Goal: Use online tool/utility: Utilize a website feature to perform a specific function

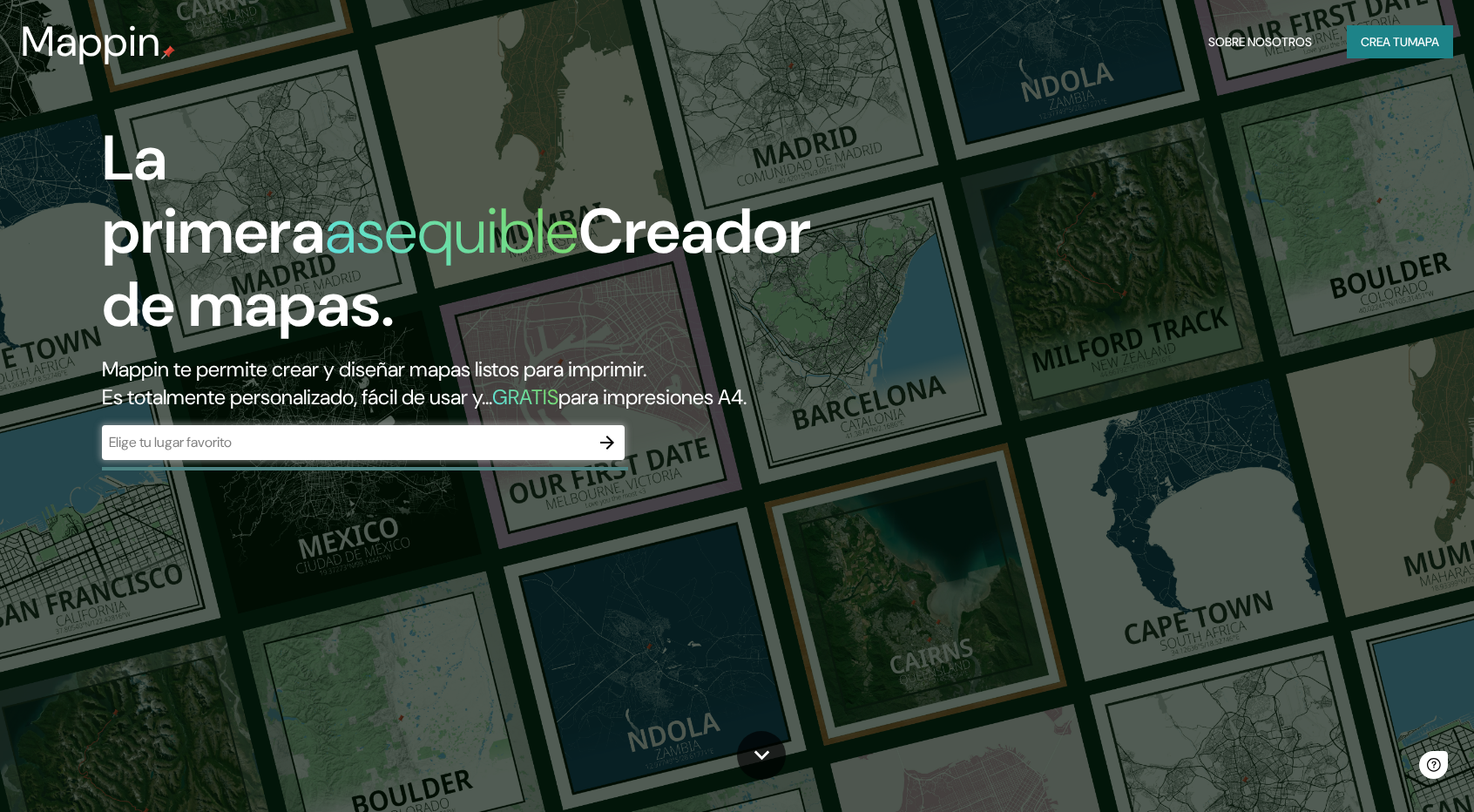
click at [389, 425] on div "​" at bounding box center [363, 443] width 523 height 35
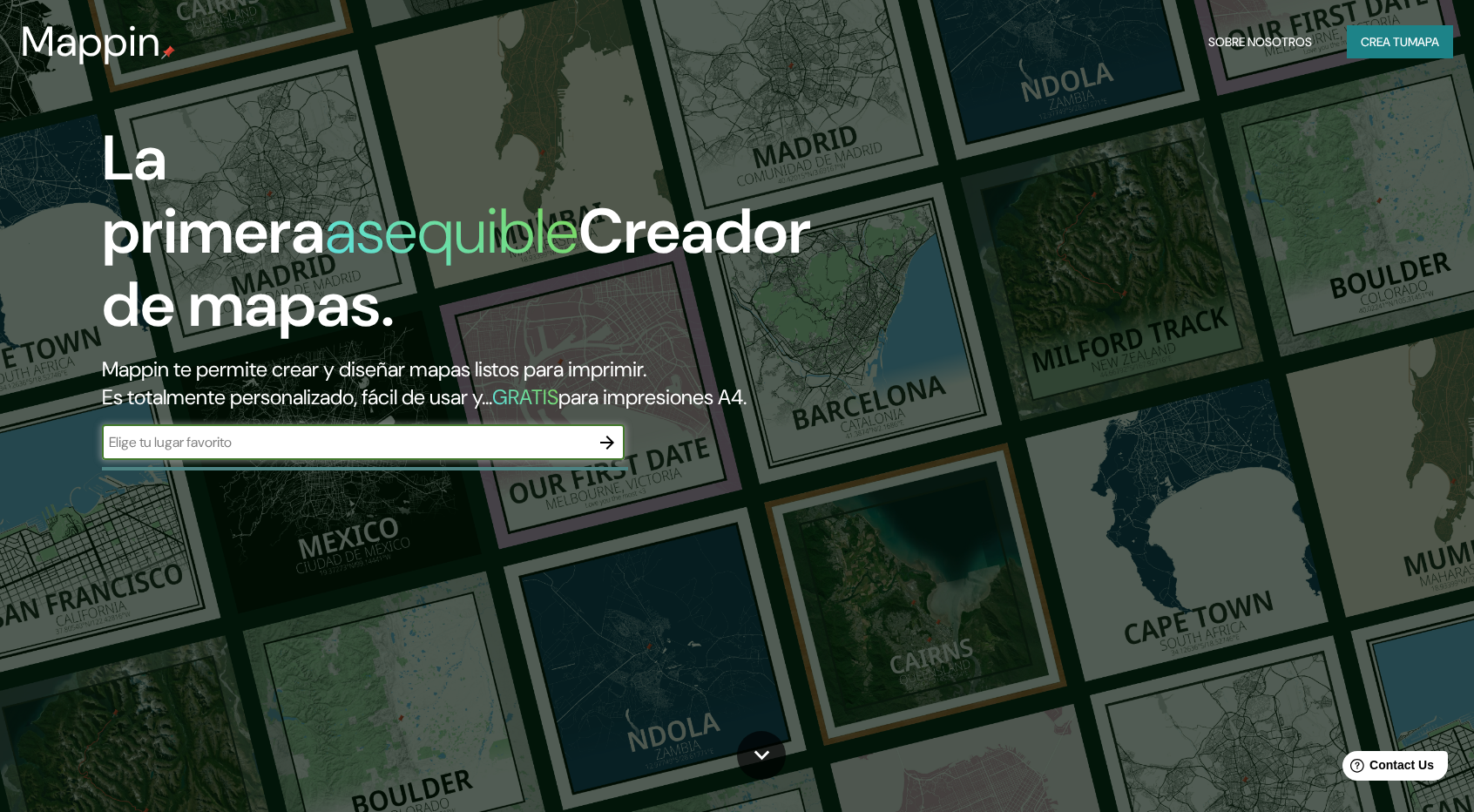
paste input "[STREET_ADDRESS][PERSON_NAME]"
type input "[STREET_ADDRESS][PERSON_NAME]"
click at [600, 445] on icon "button" at bounding box center [608, 443] width 21 height 21
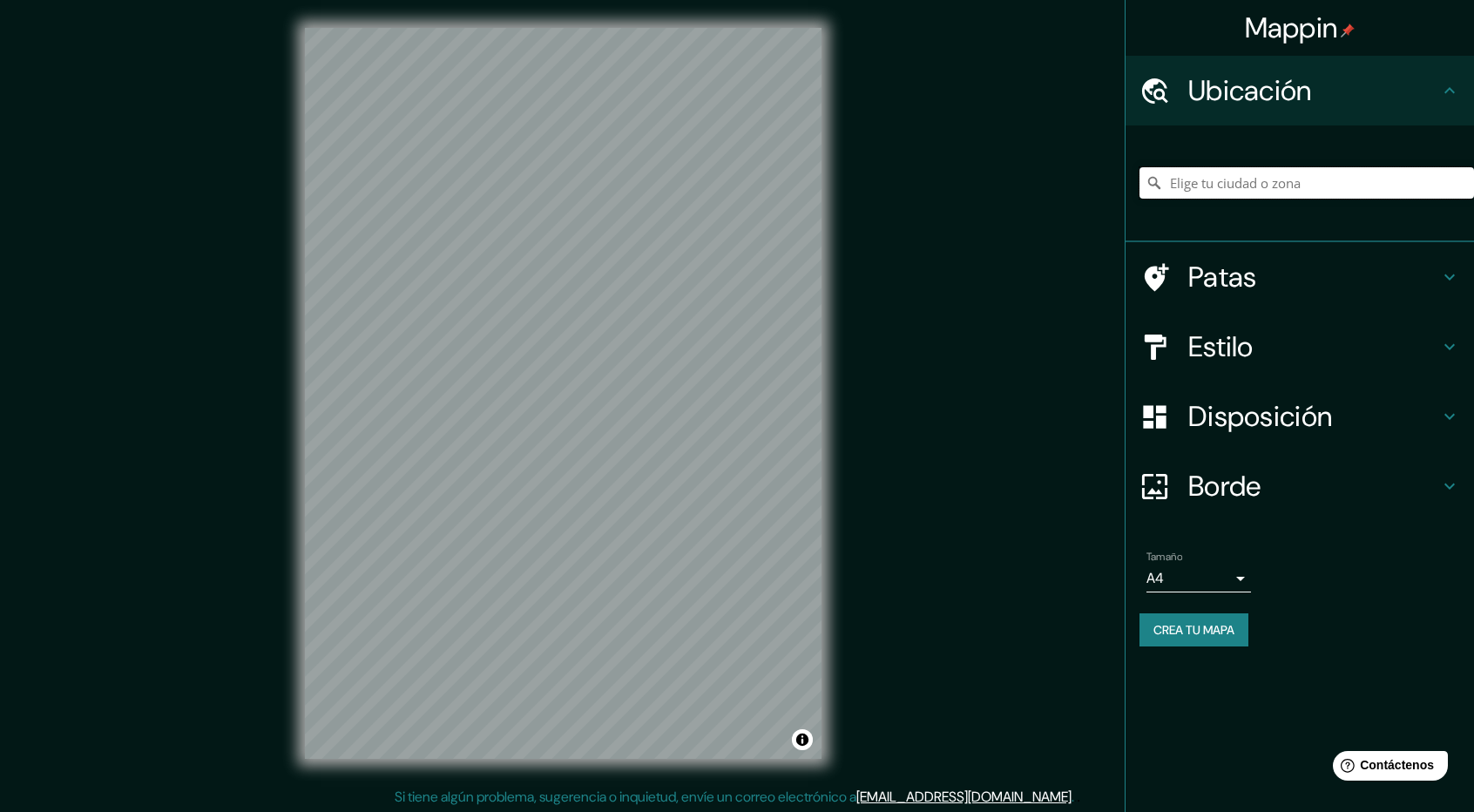
click at [1257, 193] on input "Elige tu ciudad o zona" at bounding box center [1306, 183] width 334 height 31
paste input "[STREET_ADDRESS][PERSON_NAME]"
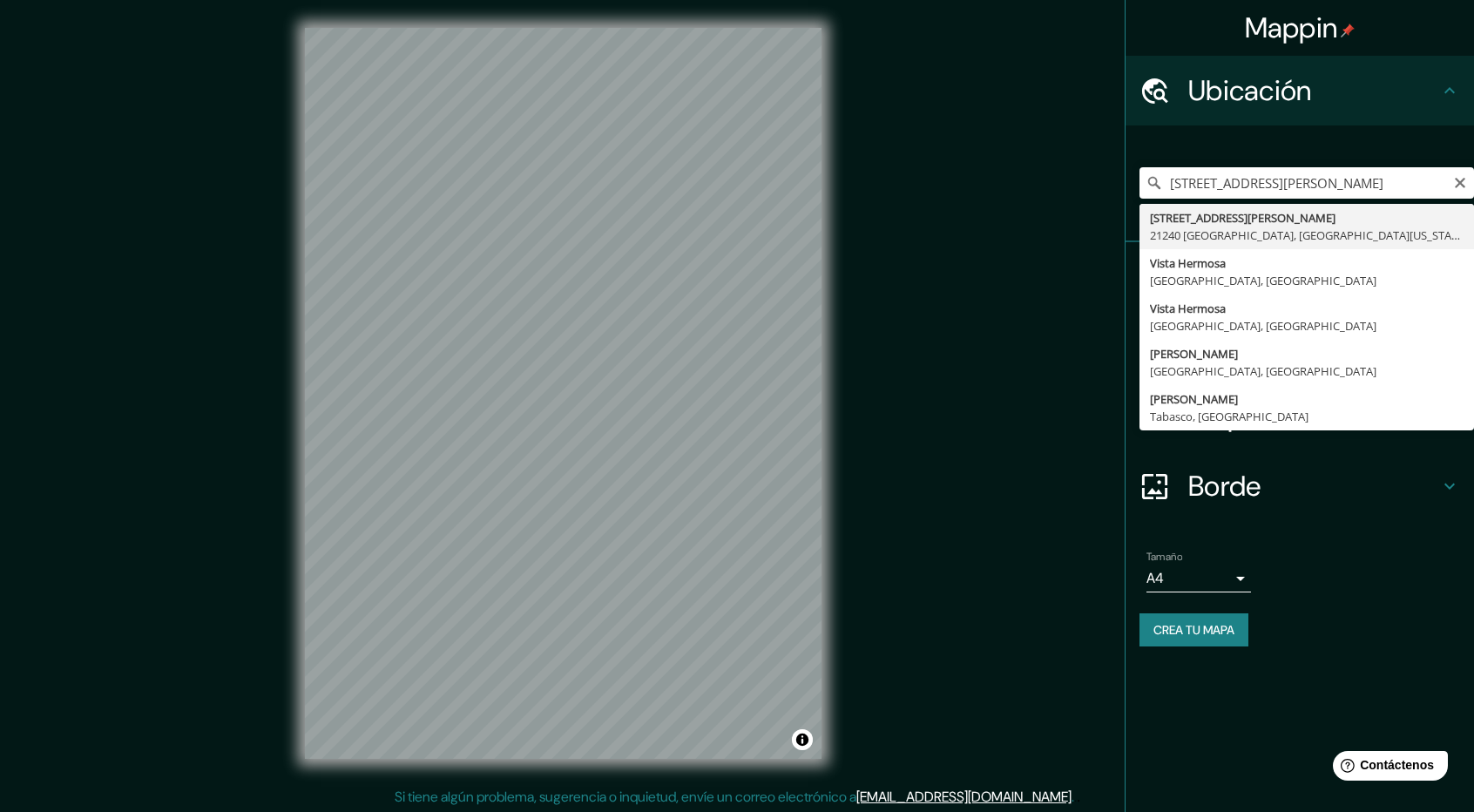
type input "[STREET_ADDRESS][PERSON_NAME][US_STATE]"
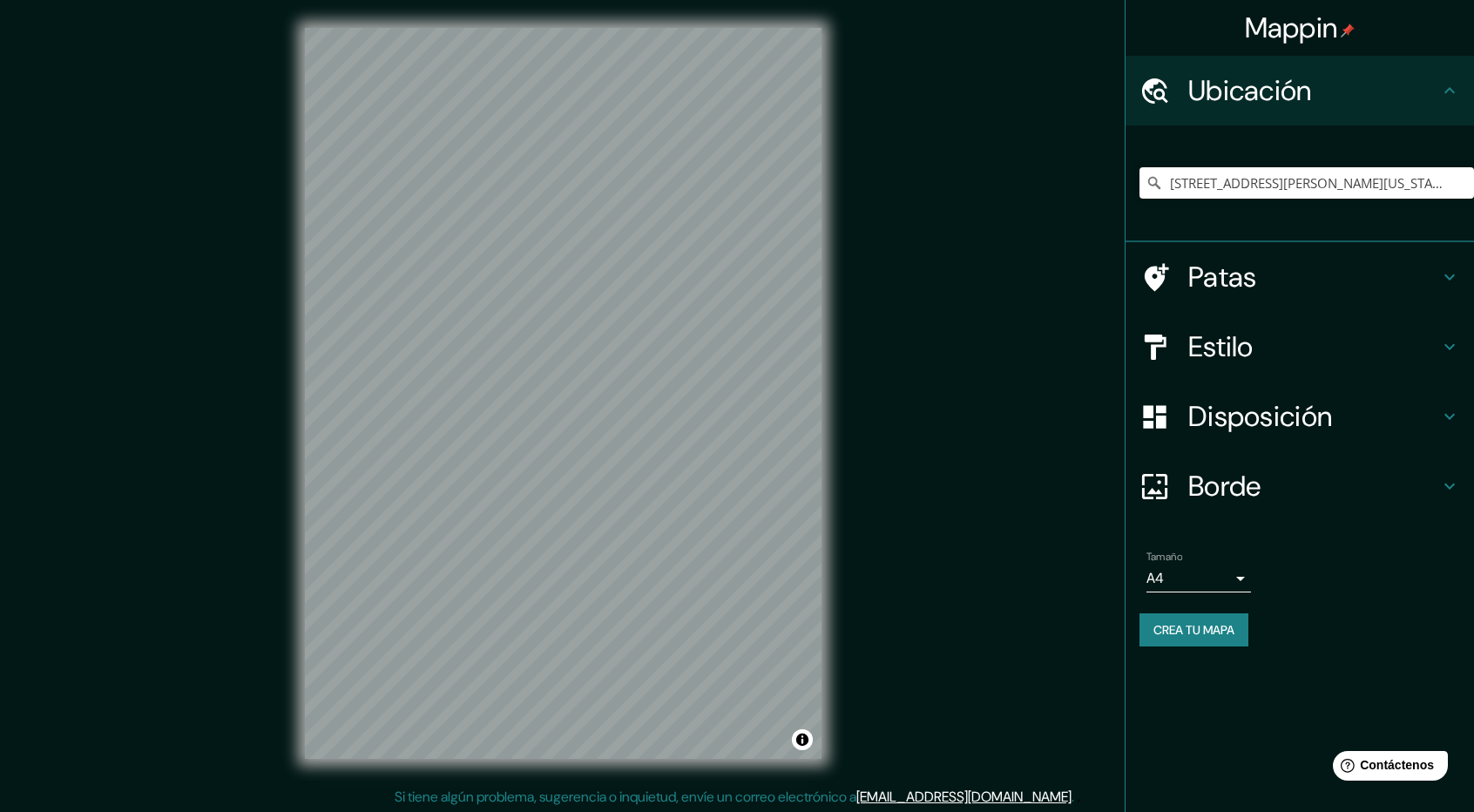
click at [1349, 349] on h4 "Estilo" at bounding box center [1313, 347] width 251 height 35
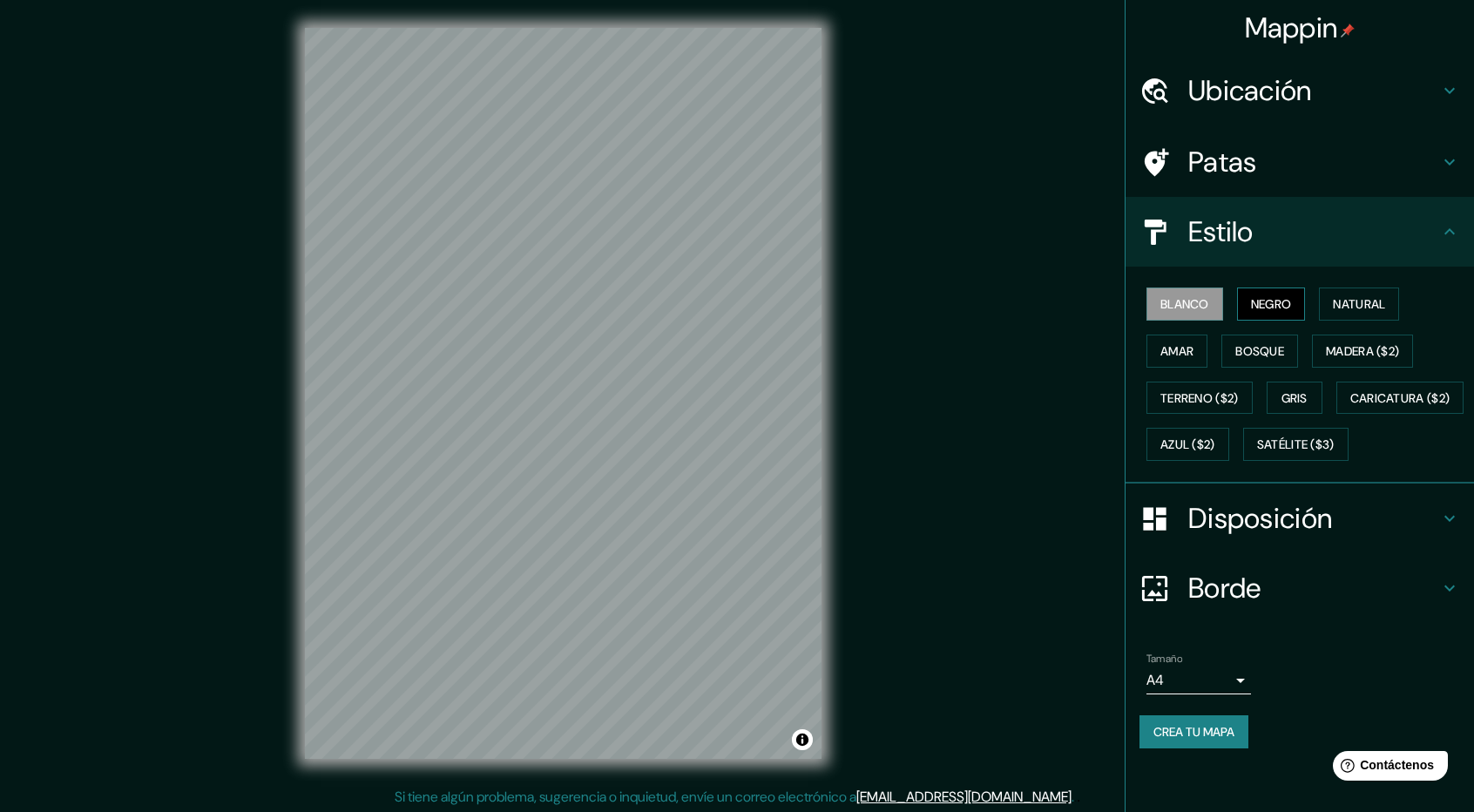
click at [1280, 312] on font "Negro" at bounding box center [1271, 304] width 41 height 23
click at [1333, 309] on button "Natural" at bounding box center [1360, 304] width 80 height 33
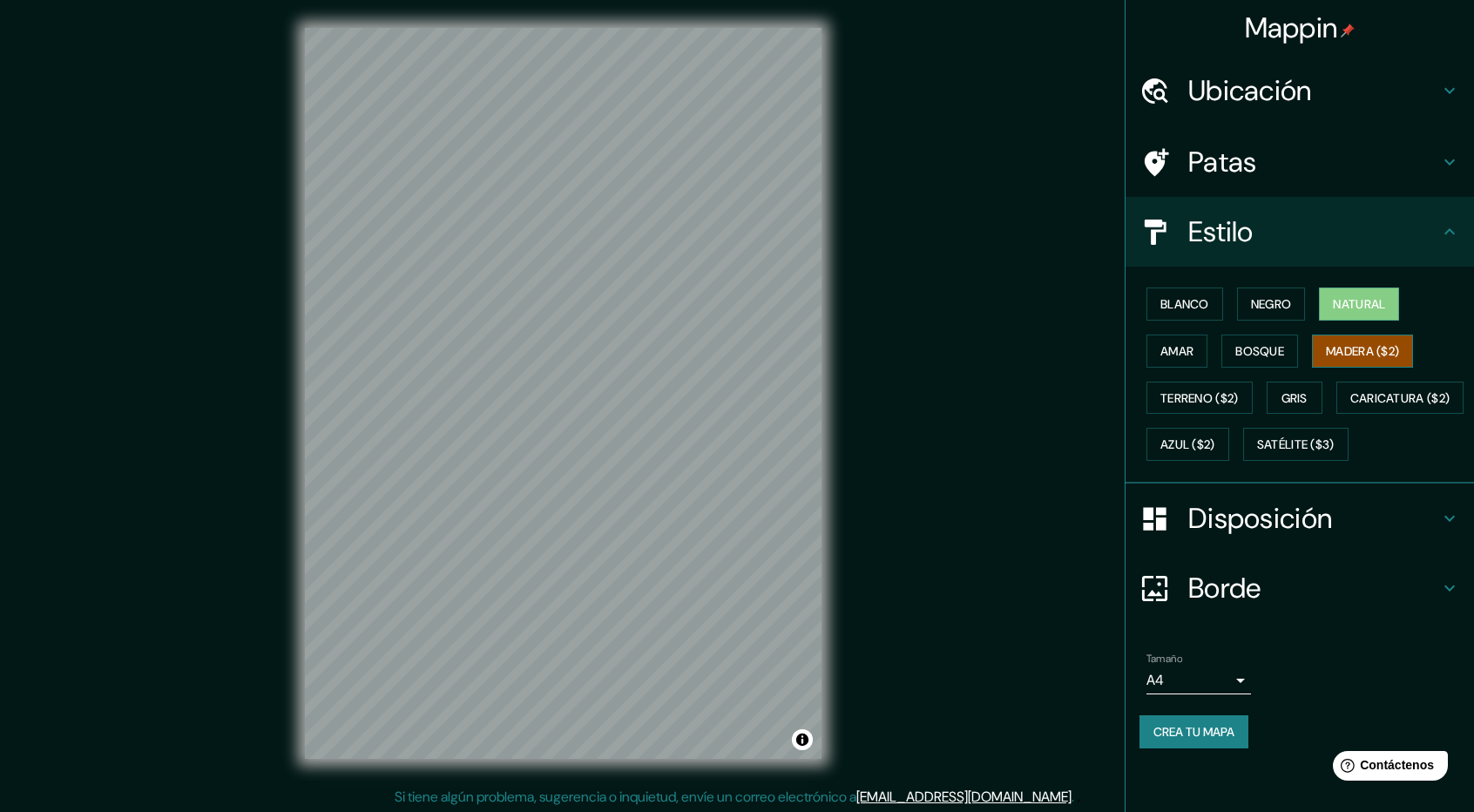
click at [1365, 349] on font "Madera ($2)" at bounding box center [1363, 351] width 73 height 16
click at [1275, 354] on font "Bosque" at bounding box center [1260, 351] width 49 height 16
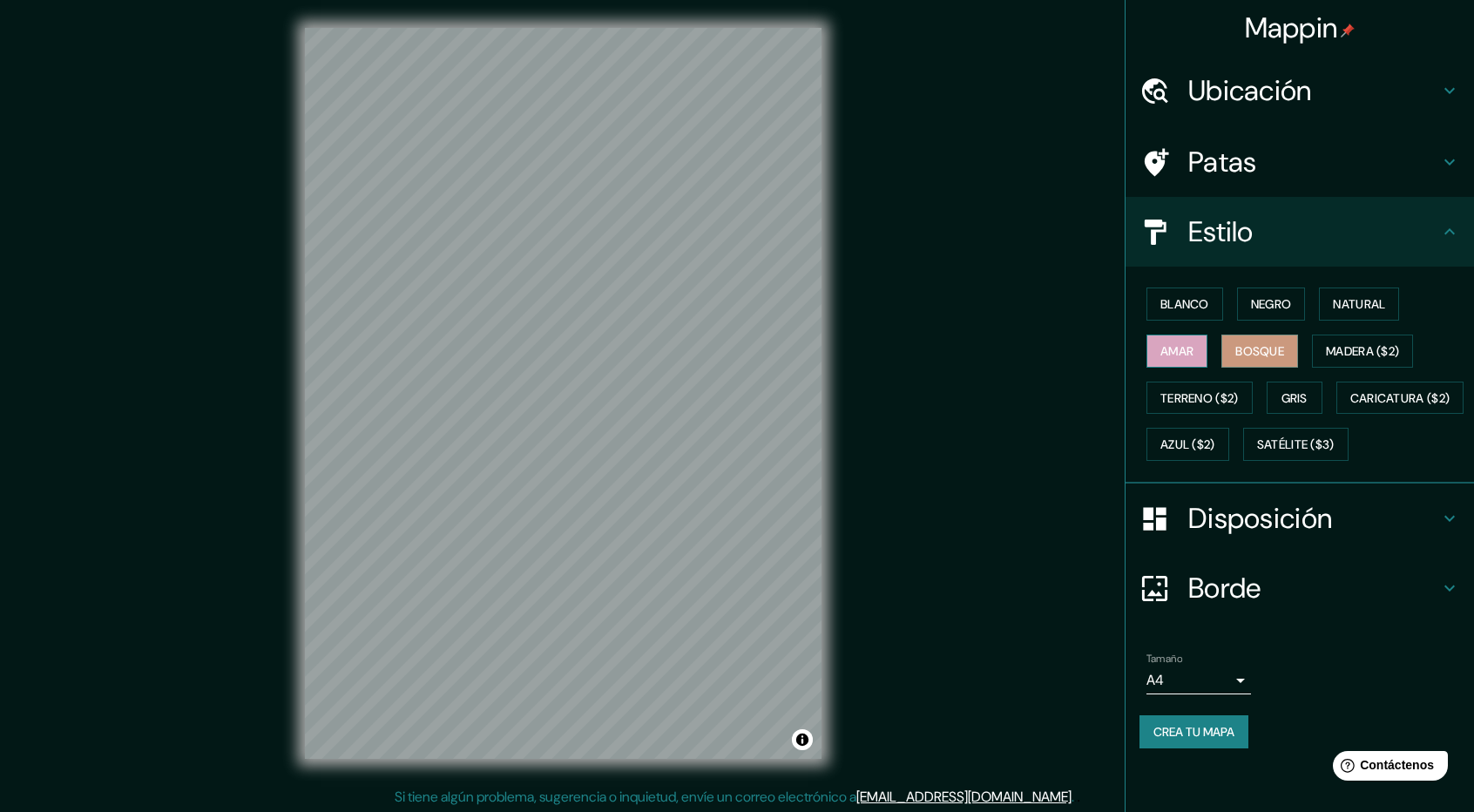
click at [1201, 358] on button "Amar" at bounding box center [1177, 351] width 61 height 33
click at [1196, 397] on font "Terreno ($2)" at bounding box center [1200, 398] width 79 height 16
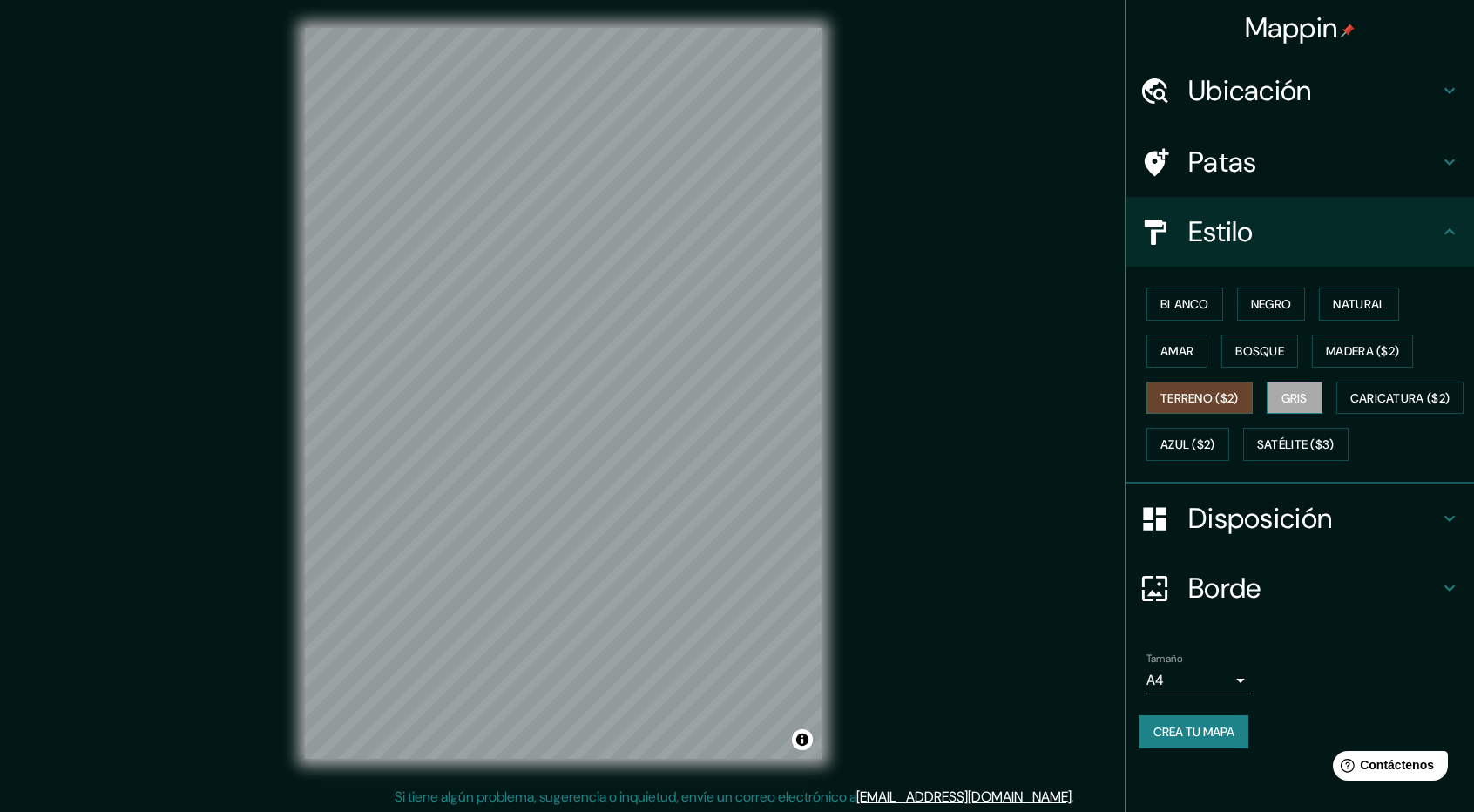
click at [1300, 391] on font "Gris" at bounding box center [1295, 398] width 26 height 16
click at [1216, 443] on font "Azul ($2)" at bounding box center [1188, 445] width 55 height 16
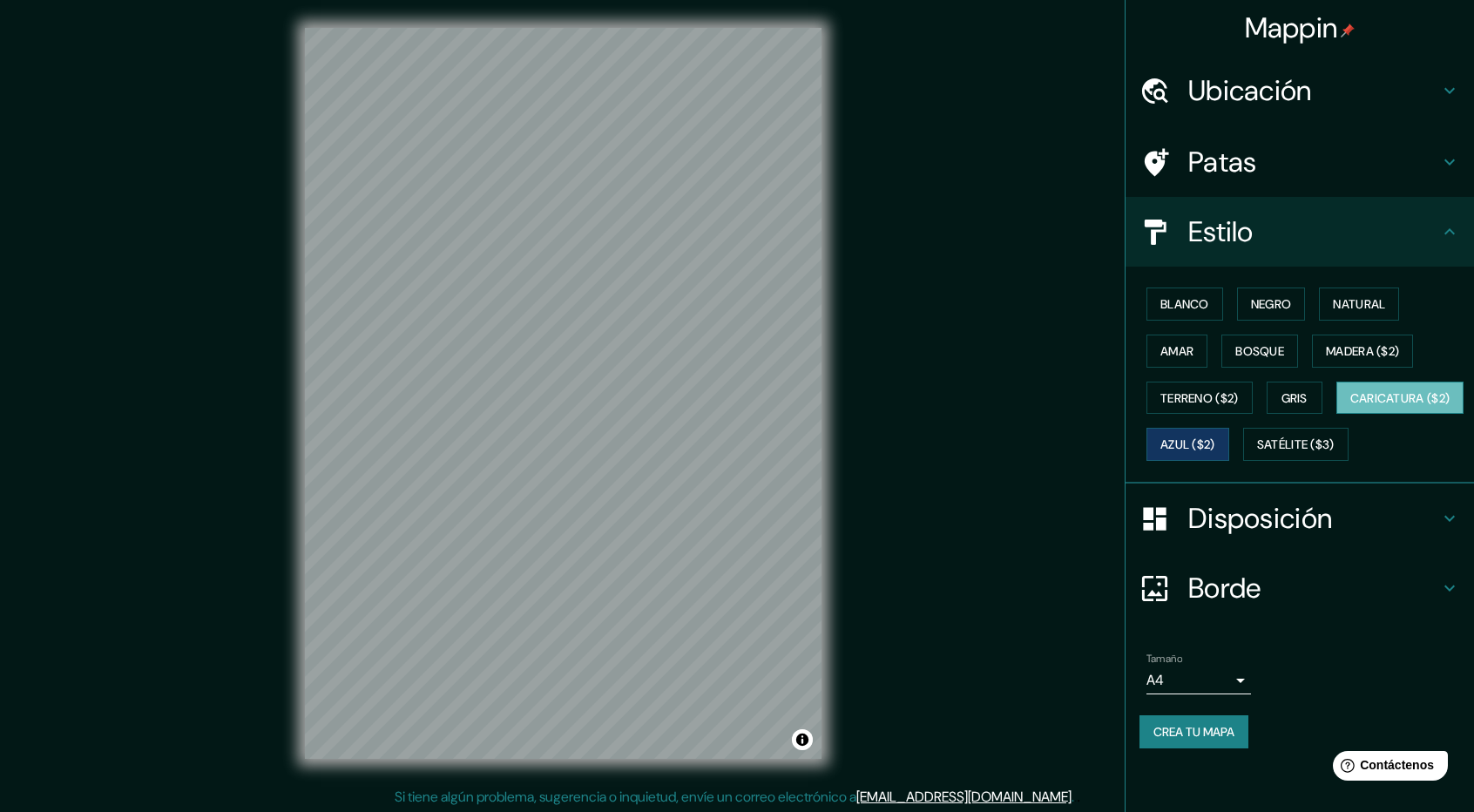
click at [1351, 406] on font "Caricatura ($2)" at bounding box center [1401, 398] width 100 height 16
click at [1257, 453] on font "Satélite ($3)" at bounding box center [1296, 445] width 78 height 16
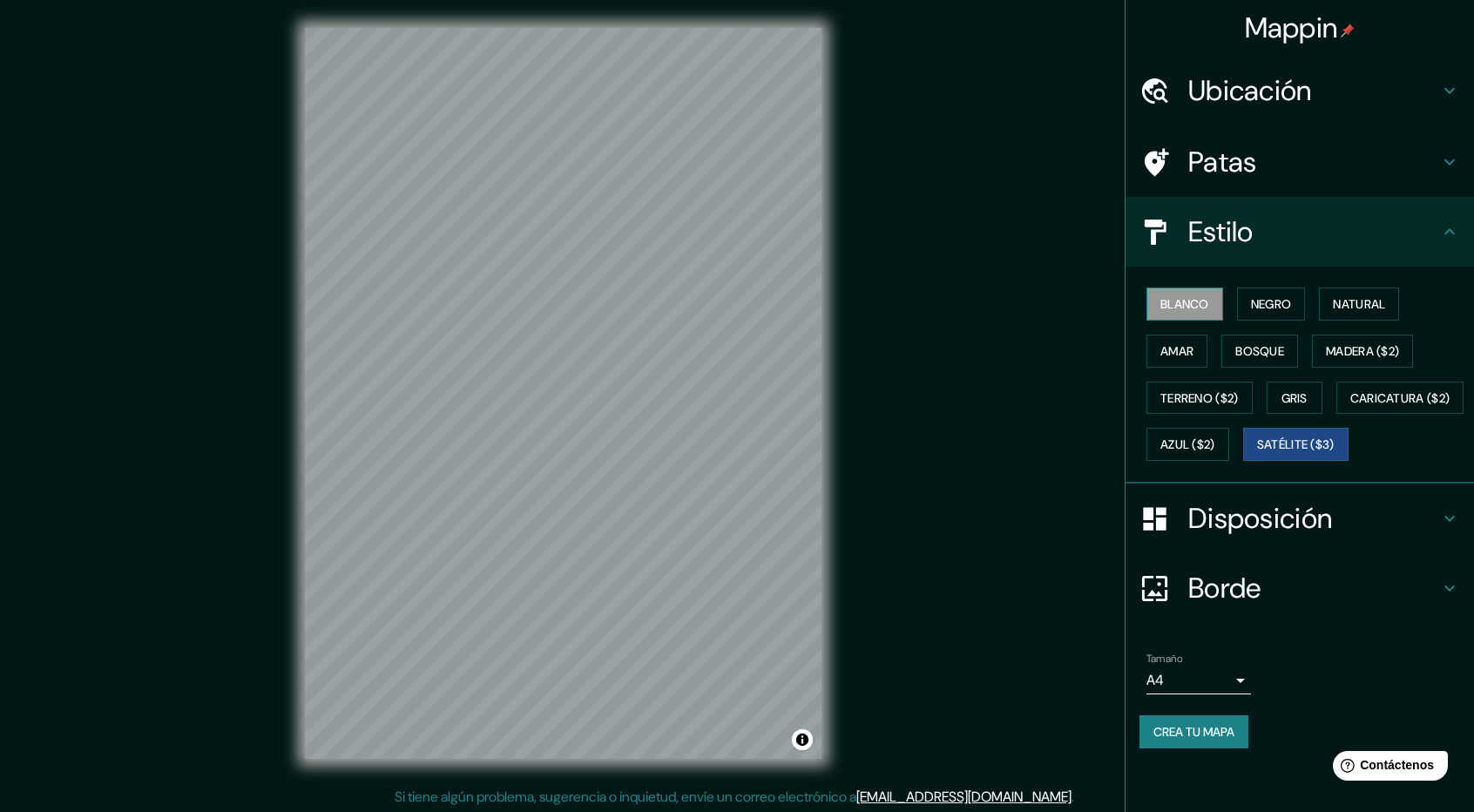
click at [1159, 307] on button "Blanco" at bounding box center [1185, 304] width 77 height 33
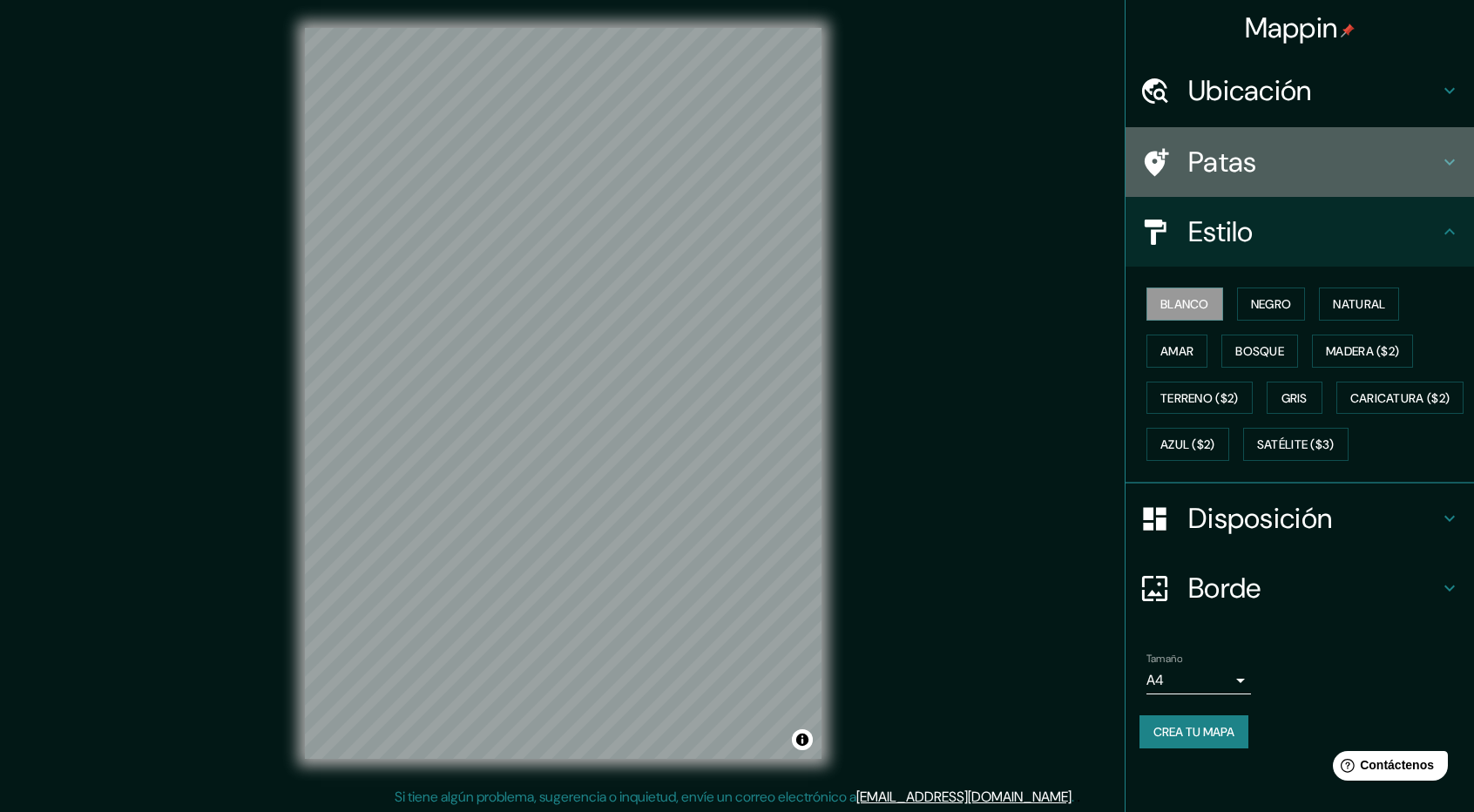
click at [1409, 169] on h4 "Patas" at bounding box center [1313, 162] width 251 height 35
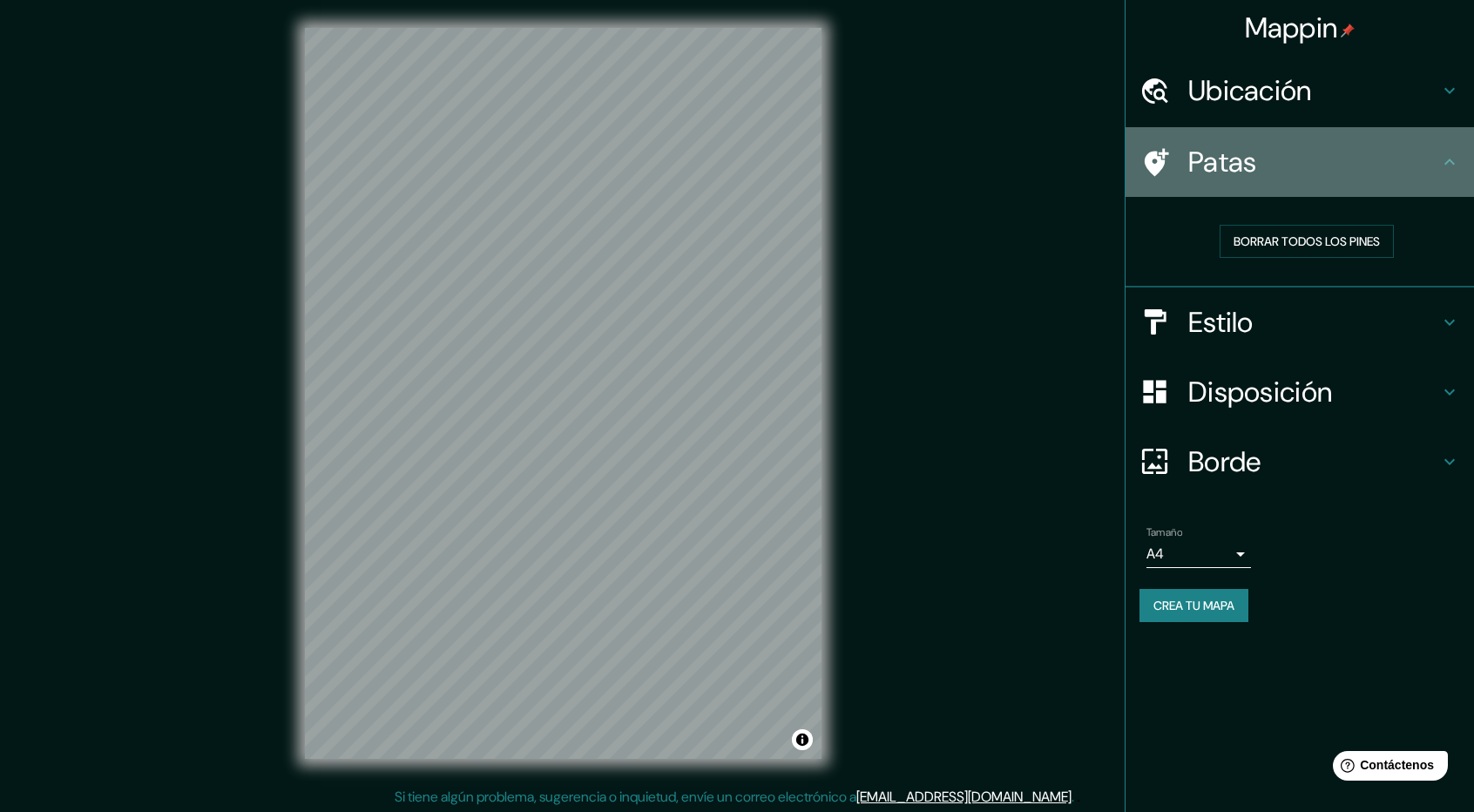
click at [1433, 151] on h4 "Patas" at bounding box center [1313, 162] width 251 height 35
